Goal: Task Accomplishment & Management: Use online tool/utility

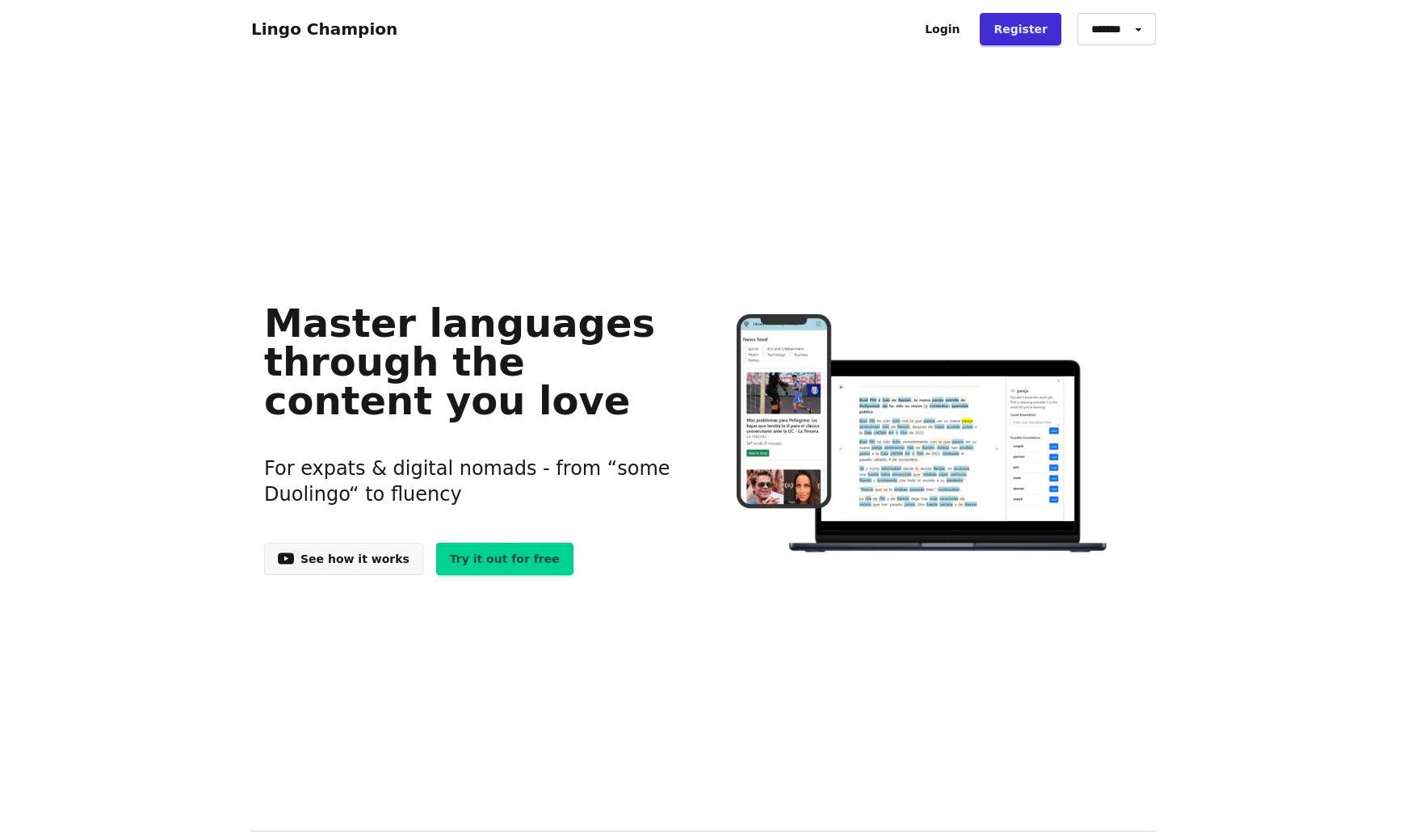
click at [969, 17] on link "Login" at bounding box center [942, 29] width 62 height 32
click at [331, 565] on link "See how it works" at bounding box center [343, 558] width 159 height 32
click at [965, 24] on link "Login" at bounding box center [942, 29] width 62 height 32
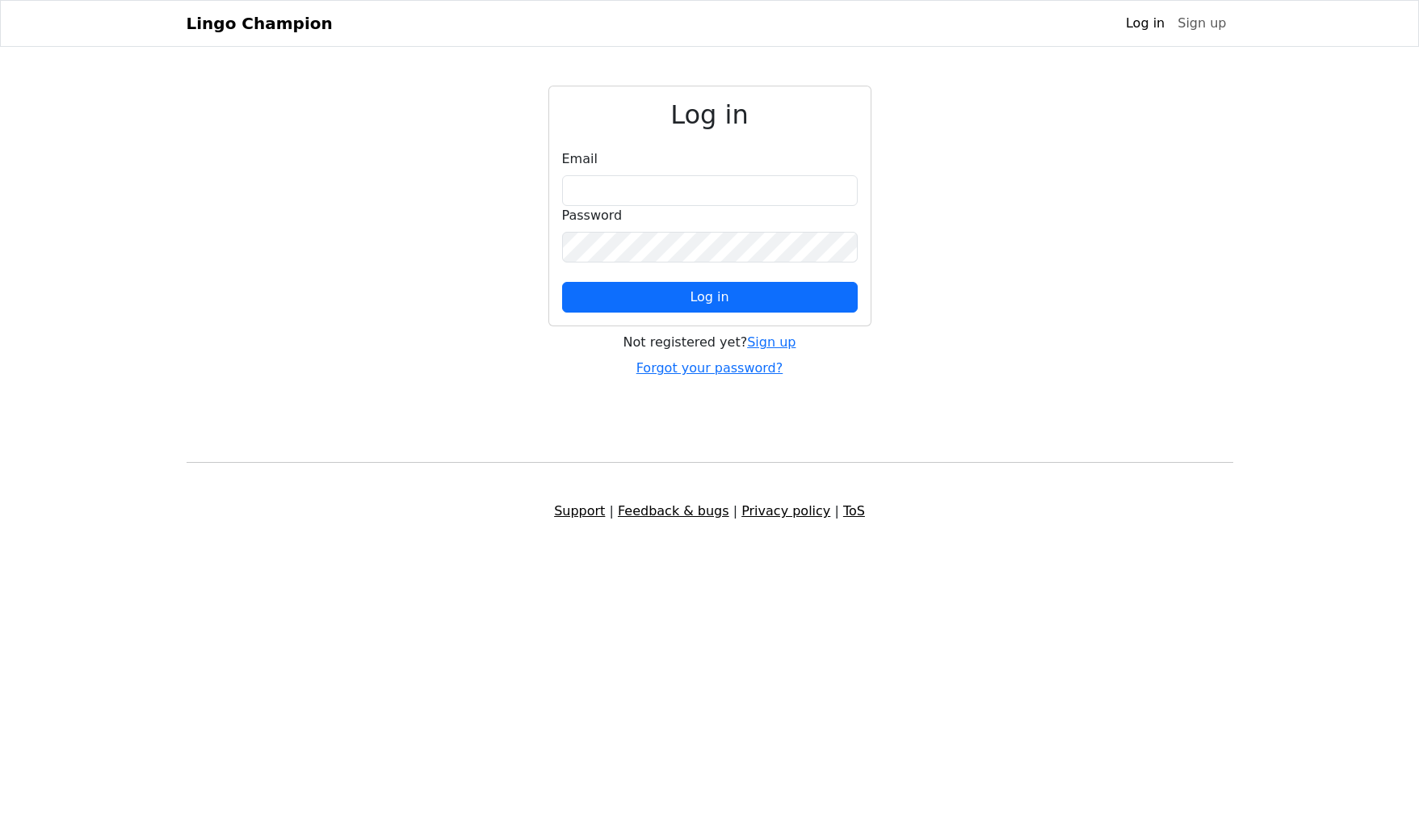
click at [1053, 180] on div "Log in Email Password Log in Not registered yet? Sign up Forgot your password?" at bounding box center [709, 232] width 1066 height 293
